Goal: Task Accomplishment & Management: Use online tool/utility

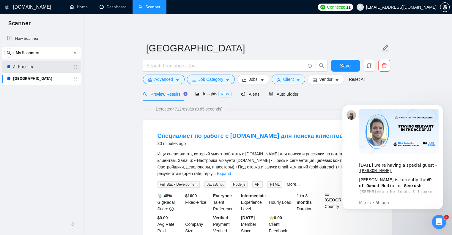
click at [33, 67] on link "All Projects" at bounding box center [41, 67] width 56 height 12
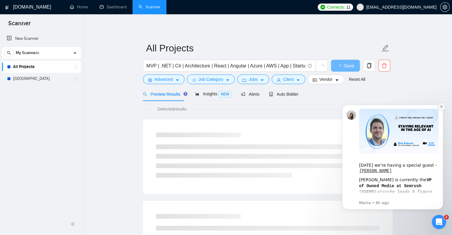
click at [440, 106] on icon "Dismiss notification" at bounding box center [441, 106] width 3 height 3
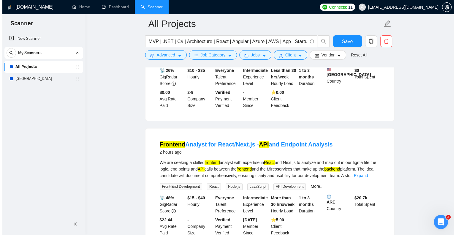
scroll to position [789, 0]
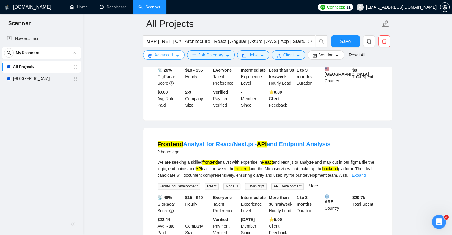
click at [158, 55] on span "Advanced" at bounding box center [163, 55] width 18 height 7
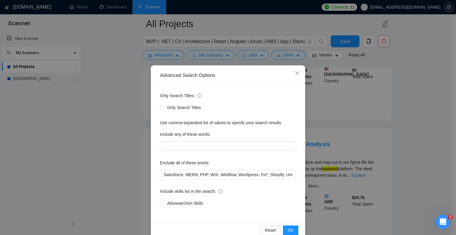
click at [157, 176] on div "Only Search Titles: Only Search Titles Use comma-separated list of values to sp…" at bounding box center [228, 153] width 150 height 138
click at [161, 176] on input "Salesforce, MERN, PHP, WIX, Webflow, Wordpress, Fix*, Shopify, Unity, Designer" at bounding box center [228, 175] width 136 height 10
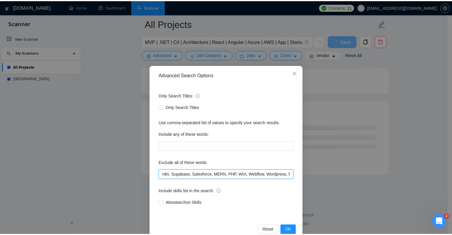
scroll to position [756, 0]
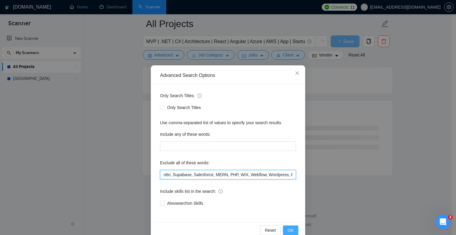
type input "n8n, Supabase, Salesforce, MERN, PHP, WIX, Webflow, Wordpress, Fix*, Shopify, U…"
click at [292, 228] on button "OK" at bounding box center [290, 230] width 15 height 10
